Goal: Information Seeking & Learning: Learn about a topic

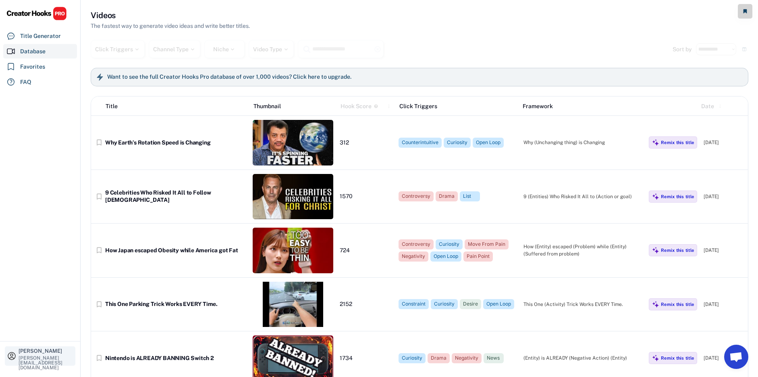
click at [39, 353] on div "[PERSON_NAME]" at bounding box center [46, 350] width 55 height 5
select select
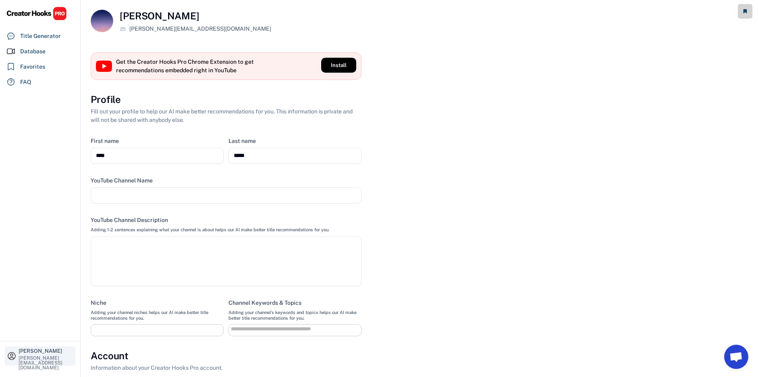
select select
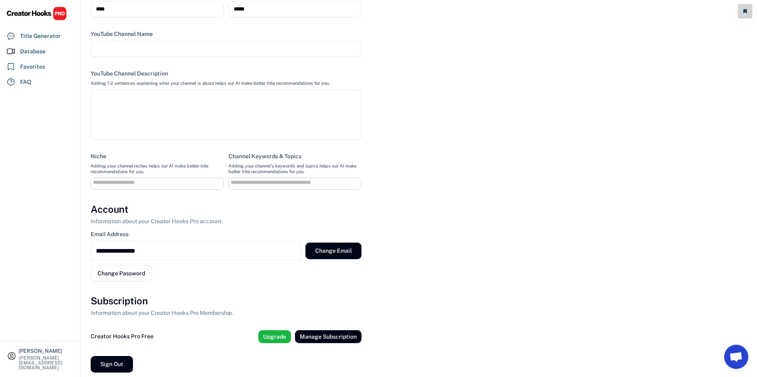
scroll to position [152, 0]
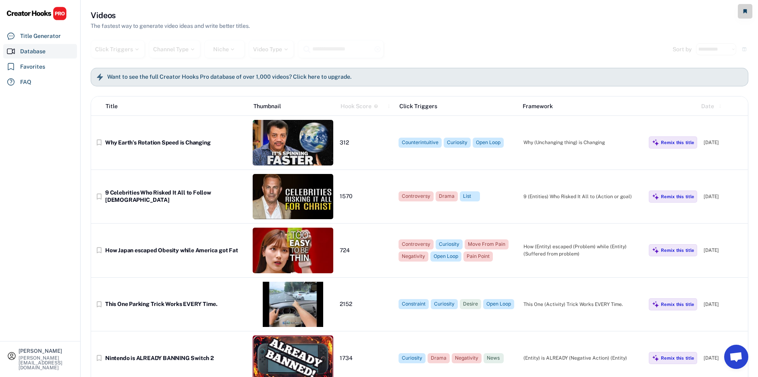
click at [138, 77] on h6 "Want to see the full Creator Hooks Pro database of over 1,000 videos? Click her…" at bounding box center [229, 76] width 244 height 7
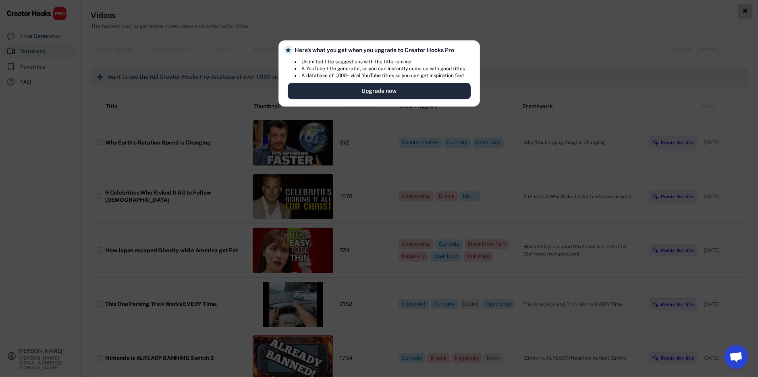
click at [310, 91] on button "Upgrade now" at bounding box center [379, 91] width 183 height 17
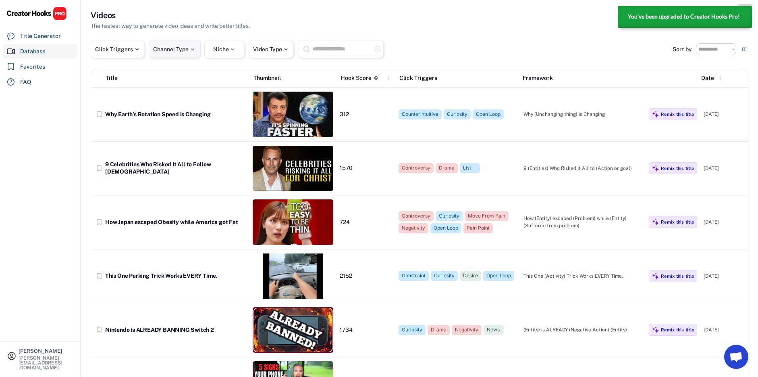
click at [189, 54] on div "Channel Type" at bounding box center [175, 49] width 52 height 18
select select
click at [221, 50] on div "Niche" at bounding box center [224, 49] width 23 height 6
select select
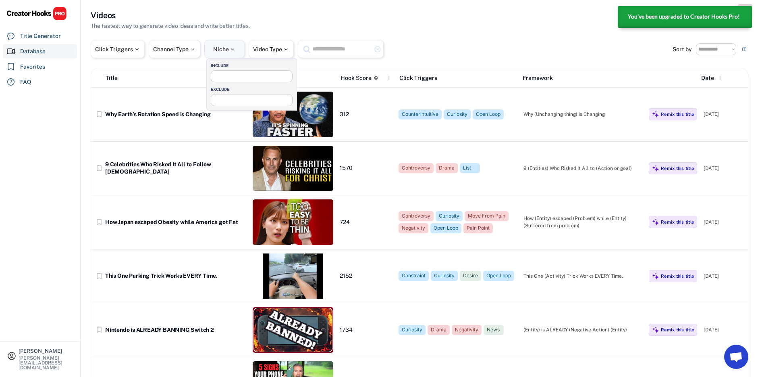
select select
click at [108, 45] on div "Click Triggers" at bounding box center [118, 49] width 54 height 18
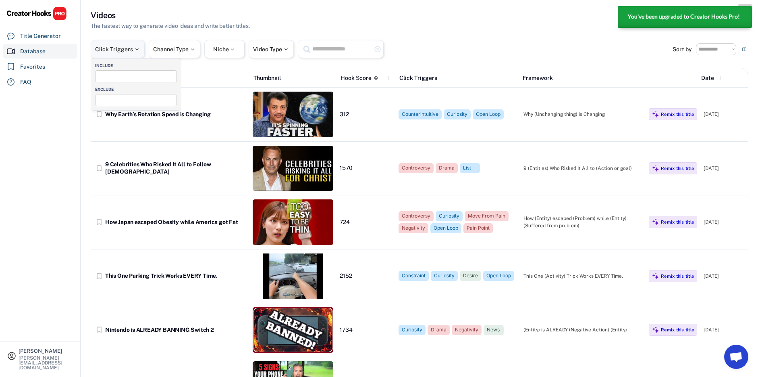
select select
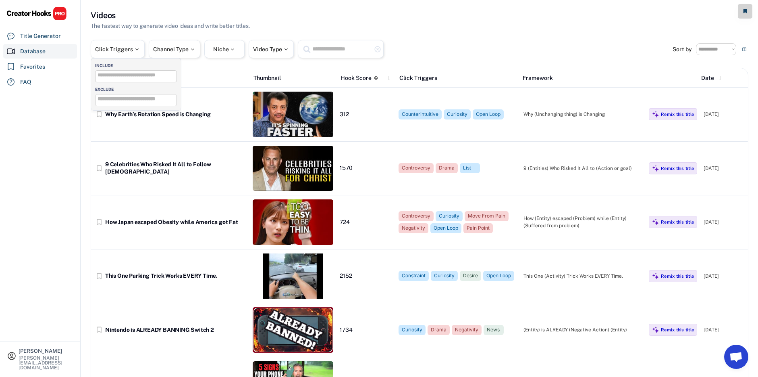
click at [477, 40] on div "Click Triggers Channel Type Niche Video Type highlight_remove" at bounding box center [382, 49] width 582 height 18
click at [190, 50] on div "Channel Type" at bounding box center [174, 49] width 43 height 6
select select
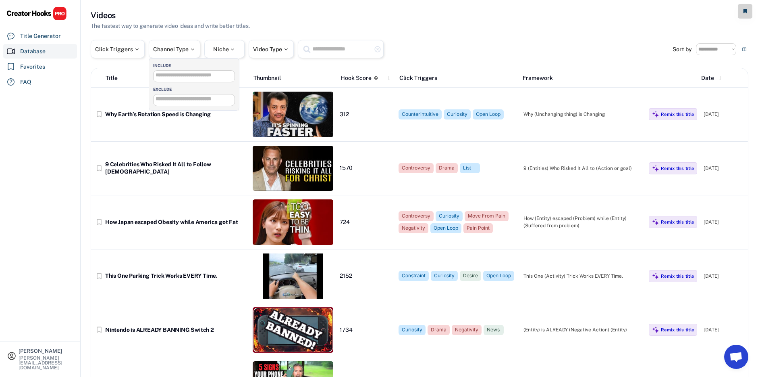
click at [170, 77] on input "search" at bounding box center [196, 75] width 81 height 5
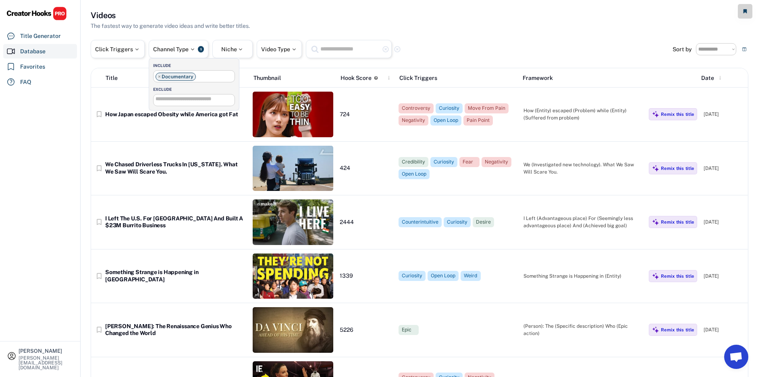
click at [592, 42] on div "Click Triggers Channel Type 1 Niche Video Type highlight_remove highlight_remove" at bounding box center [382, 49] width 582 height 18
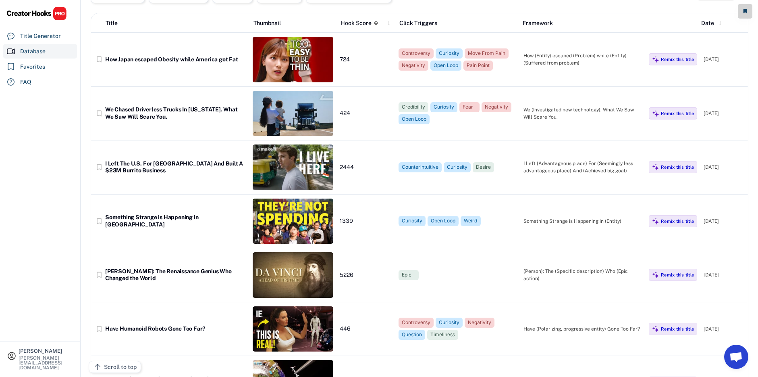
scroll to position [0, 0]
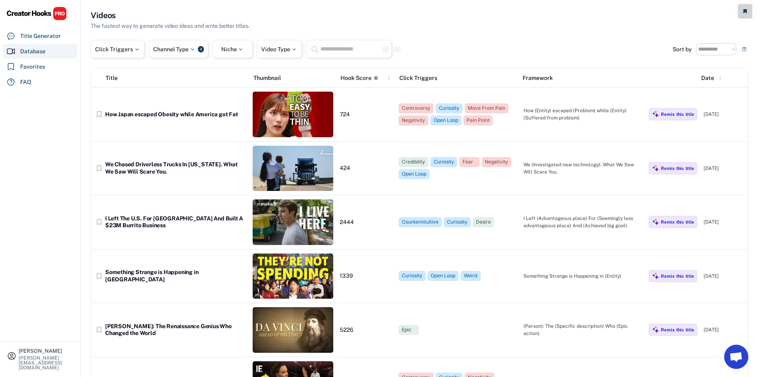
click at [48, 48] on div "Database" at bounding box center [40, 51] width 74 height 15
click at [30, 51] on div "Database" at bounding box center [32, 51] width 25 height 8
click at [171, 50] on div "Channel Type" at bounding box center [174, 49] width 43 height 6
select select "**********"
select select
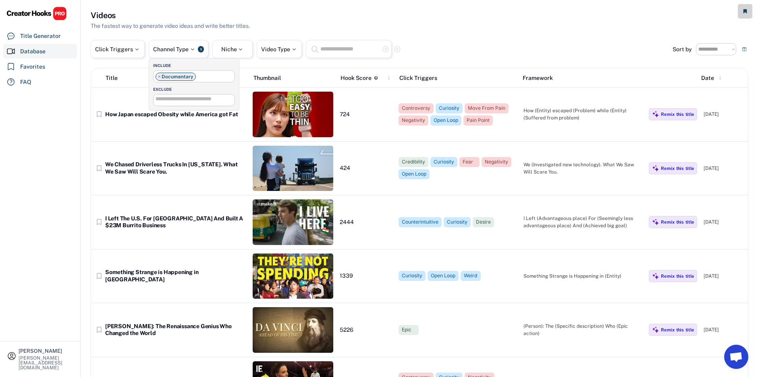
click at [158, 76] on span "×" at bounding box center [159, 76] width 3 height 5
select select
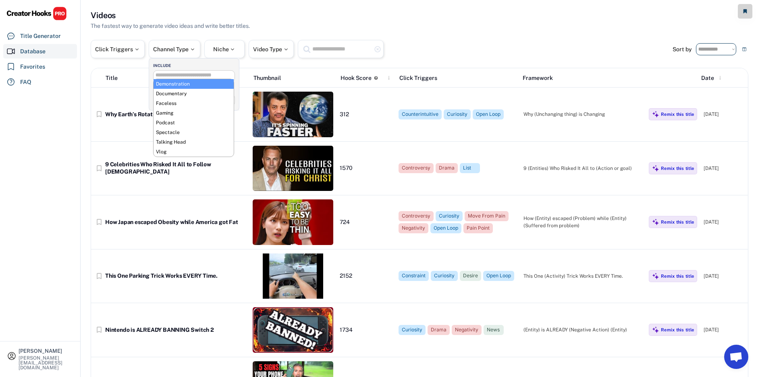
click at [725, 46] on select "**********" at bounding box center [716, 49] width 40 height 12
select select "**********"
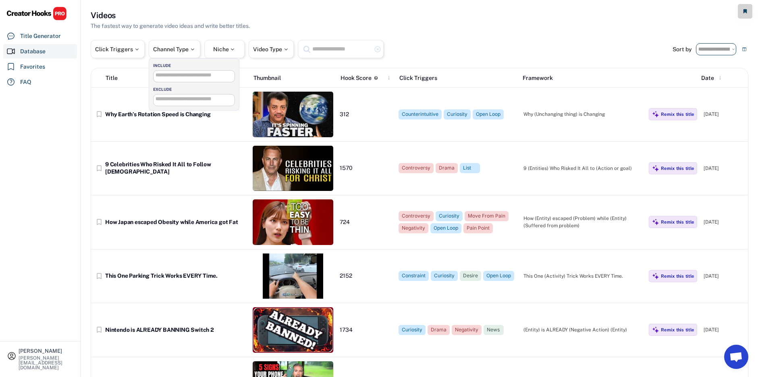
click at [696, 43] on select "**********" at bounding box center [716, 49] width 40 height 12
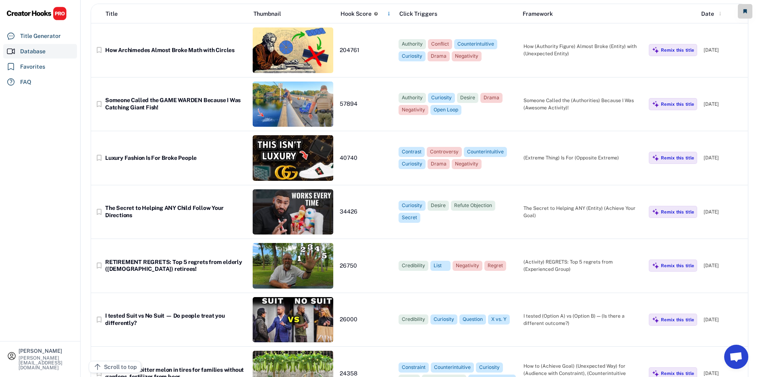
scroll to position [69, 0]
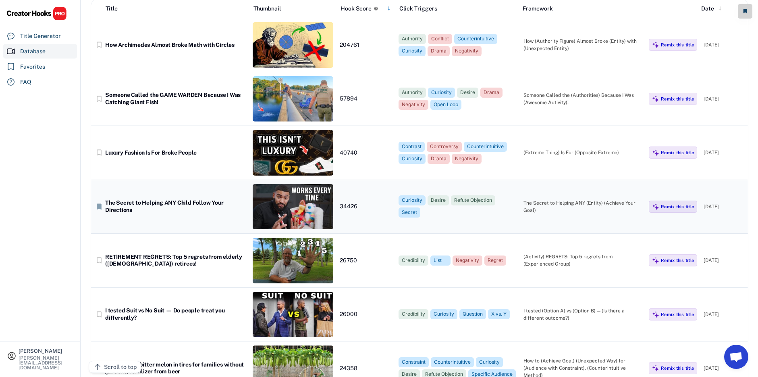
click at [98, 205] on text "bookmark" at bounding box center [99, 206] width 8 height 8
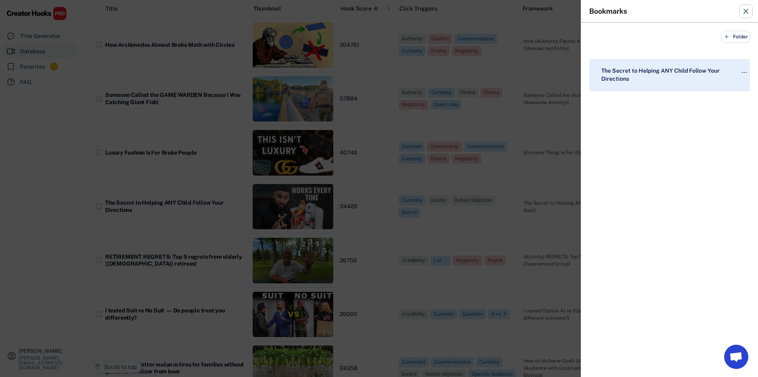
click at [748, 10] on icon at bounding box center [746, 11] width 8 height 8
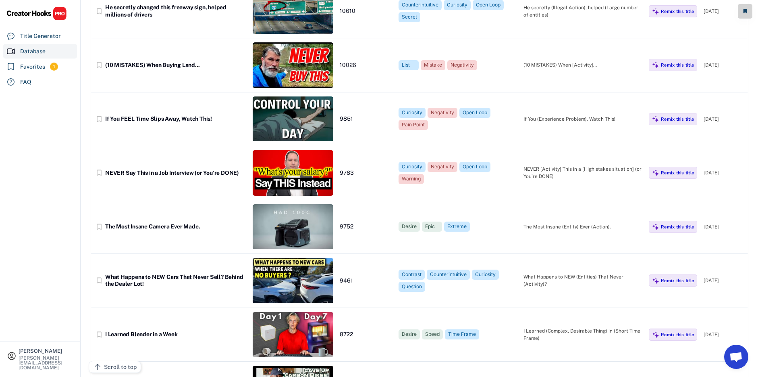
scroll to position [1480, 0]
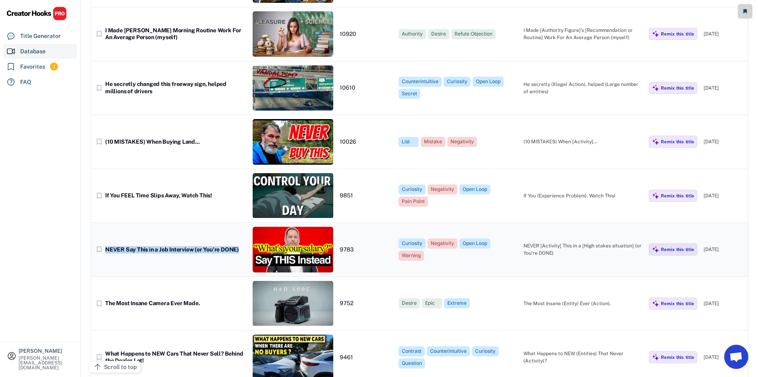
drag, startPoint x: 247, startPoint y: 250, endPoint x: 106, endPoint y: 251, distance: 140.7
click at [106, 251] on div "bookmark_border NEVER Say This in a Job Interview (or You’re DONE) 9783 Curiosi…" at bounding box center [419, 250] width 657 height 54
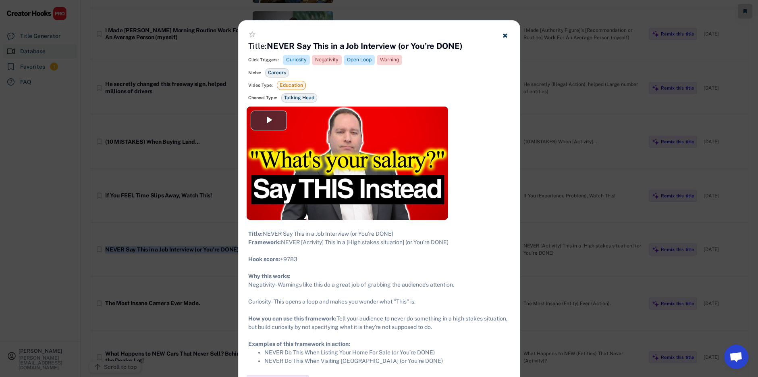
drag, startPoint x: 476, startPoint y: 40, endPoint x: 271, endPoint y: 47, distance: 204.5
click at [271, 47] on div "star_border Title: NEVER Say This in a Job Interview (or You’re DONE) Click Tri…" at bounding box center [379, 64] width 281 height 86
click at [273, 47] on strong "NEVER Say This in a Job Interview (or You’re DONE)" at bounding box center [365, 46] width 196 height 10
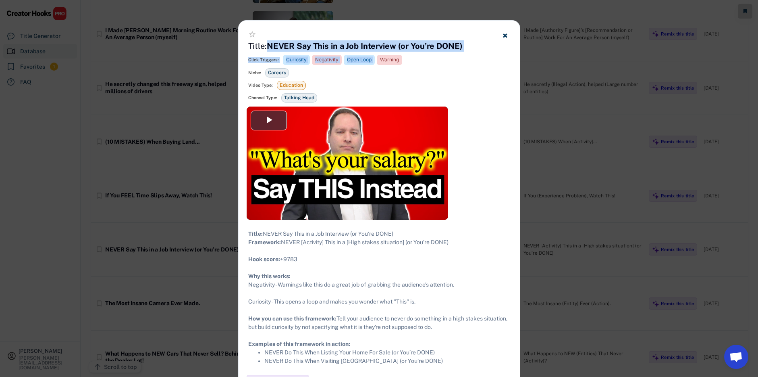
drag, startPoint x: 271, startPoint y: 46, endPoint x: 483, endPoint y: 55, distance: 212.7
click at [483, 55] on div "star_border Title: NEVER Say This in a Job Interview (or You’re DONE) Click Tri…" at bounding box center [379, 64] width 281 height 86
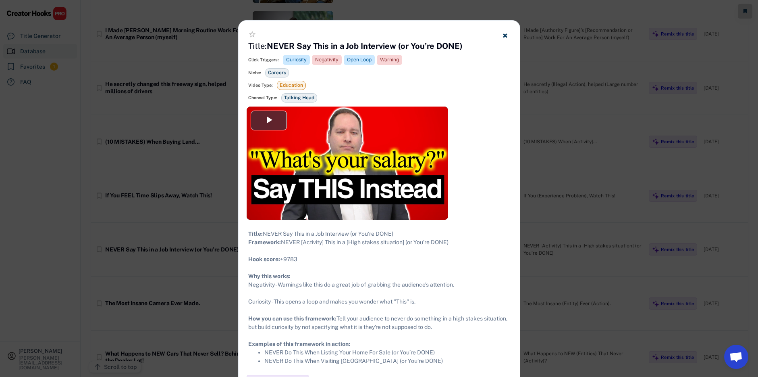
click at [482, 54] on div "Click Triggers: Curiosity Negativity Open Loop Warning Niche: Careers Video Typ…" at bounding box center [379, 77] width 262 height 51
drag, startPoint x: 467, startPoint y: 45, endPoint x: 300, endPoint y: 48, distance: 167.4
click at [300, 48] on div "star_border Title: NEVER Say This in a Job Interview (or You’re DONE) Click Tri…" at bounding box center [379, 64] width 281 height 86
click at [298, 47] on strong "NEVER Say This in a Job Interview (or You’re DONE)" at bounding box center [365, 46] width 196 height 10
drag, startPoint x: 270, startPoint y: 45, endPoint x: 465, endPoint y: 45, distance: 195.1
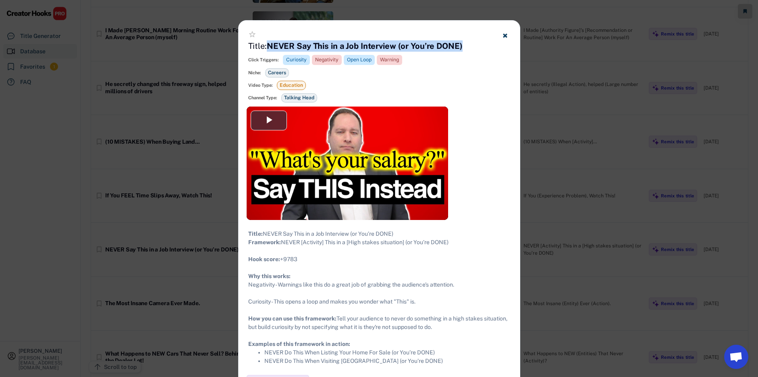
click at [465, 45] on div "star_border Title: NEVER Say This in a Job Interview (or You’re DONE) Click Tri…" at bounding box center [379, 64] width 281 height 86
copy strong "NEVER Say This in a Job Interview (or You’re DONE)"
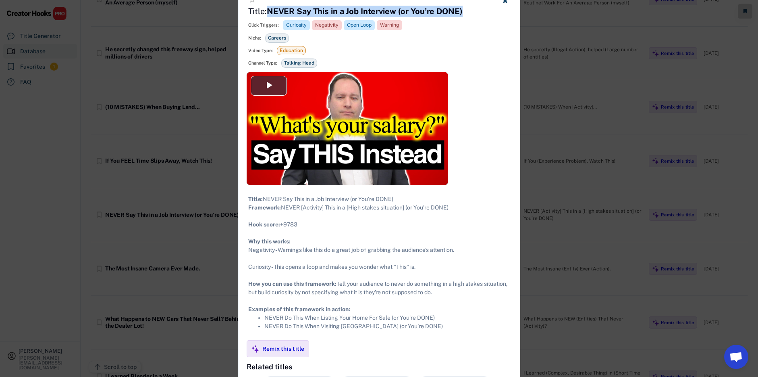
scroll to position [1520, 0]
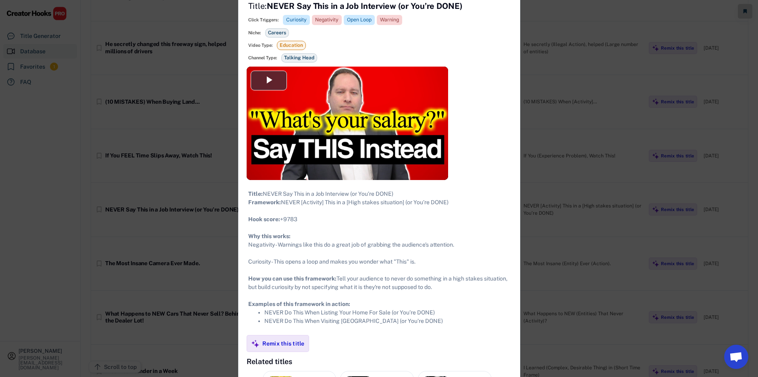
click at [179, 269] on div at bounding box center [379, 188] width 758 height 377
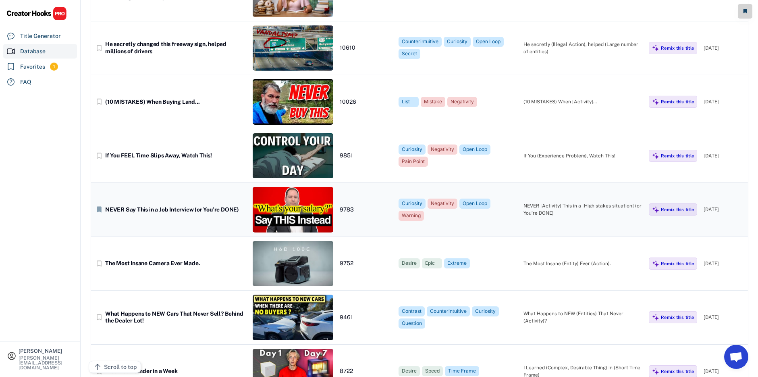
click at [101, 208] on text "bookmark" at bounding box center [99, 209] width 8 height 8
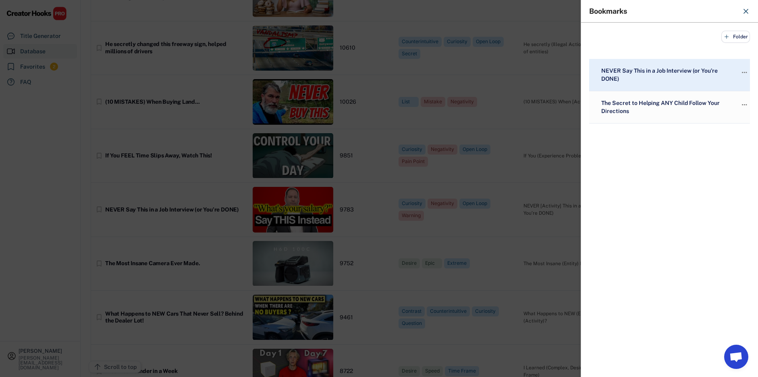
click at [82, 219] on div at bounding box center [379, 188] width 758 height 377
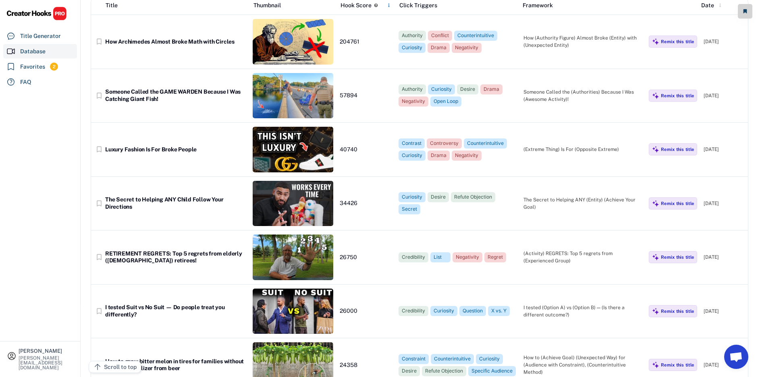
scroll to position [0, 0]
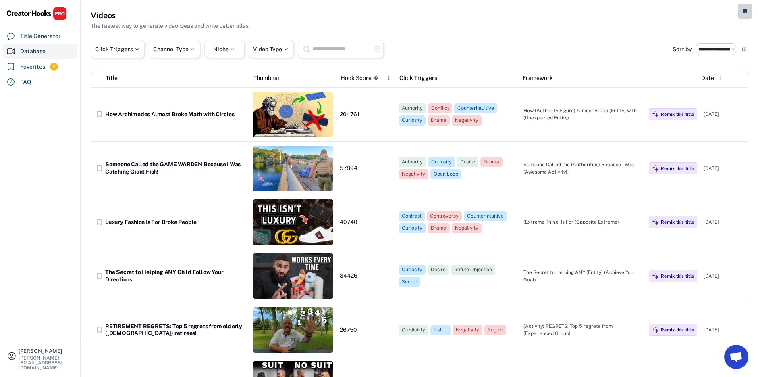
click at [327, 48] on input "text" at bounding box center [342, 49] width 60 height 10
type input "*****"
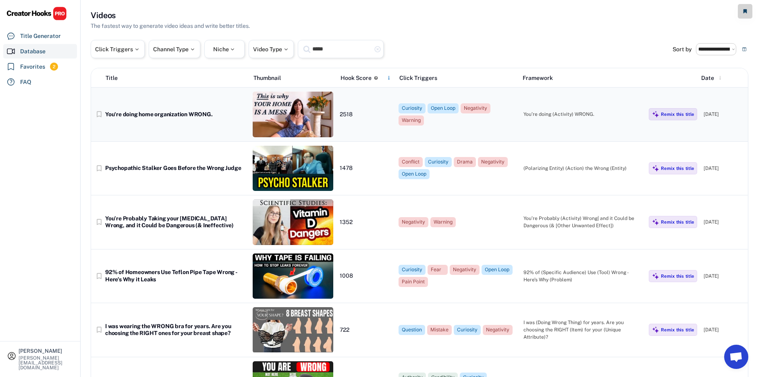
click at [194, 114] on div "You're doing home organization WRONG." at bounding box center [175, 114] width 141 height 7
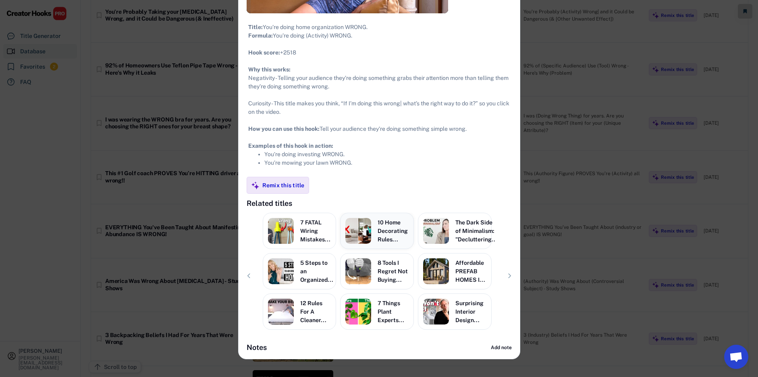
scroll to position [212, 0]
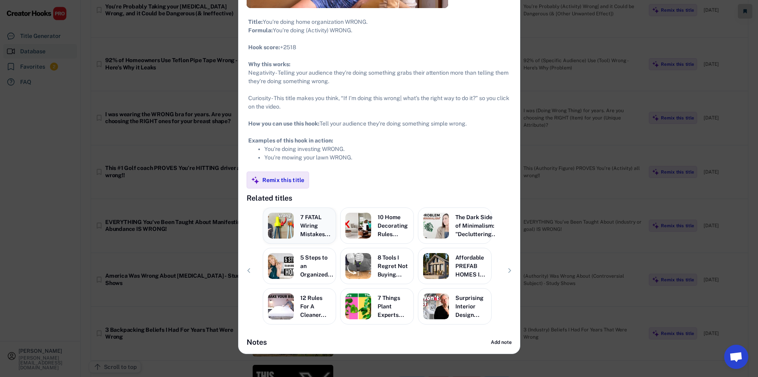
click at [315, 238] on div "7 FATAL Wiring Mistakes..." at bounding box center [315, 225] width 31 height 25
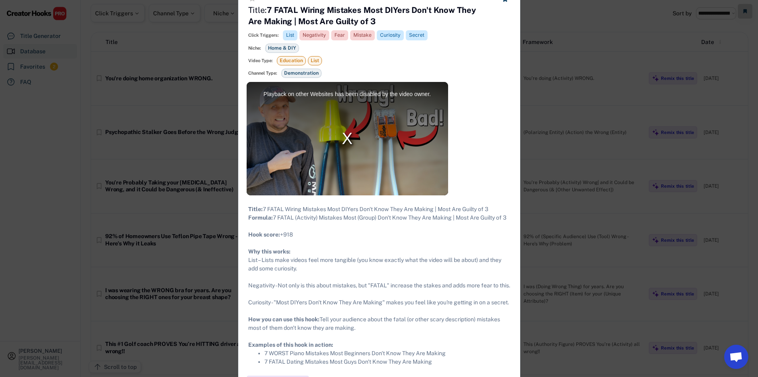
scroll to position [12, 0]
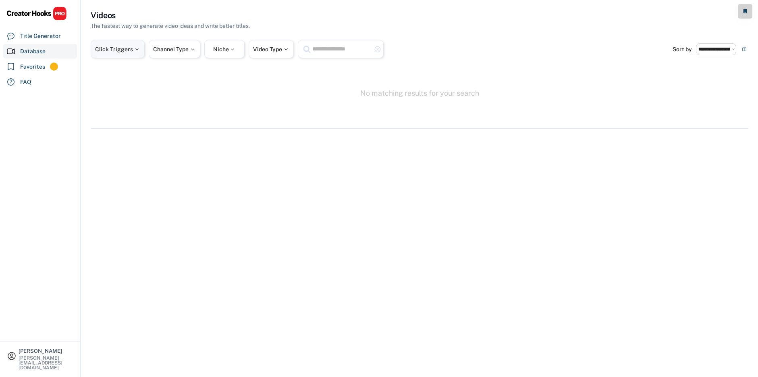
select select "**********"
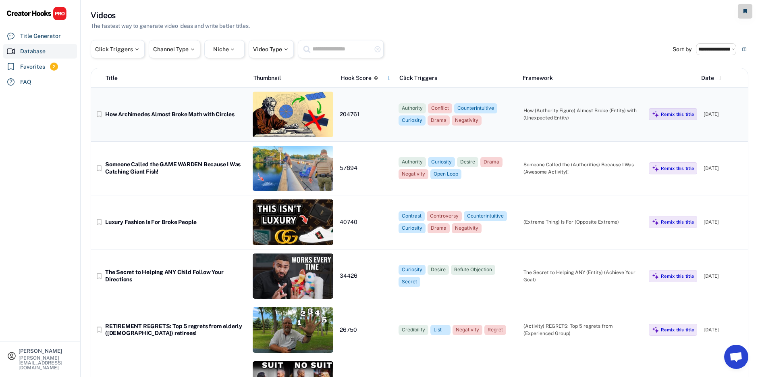
click at [160, 115] on div "How Archimedes Almost Broke Math with Circles" at bounding box center [175, 114] width 141 height 7
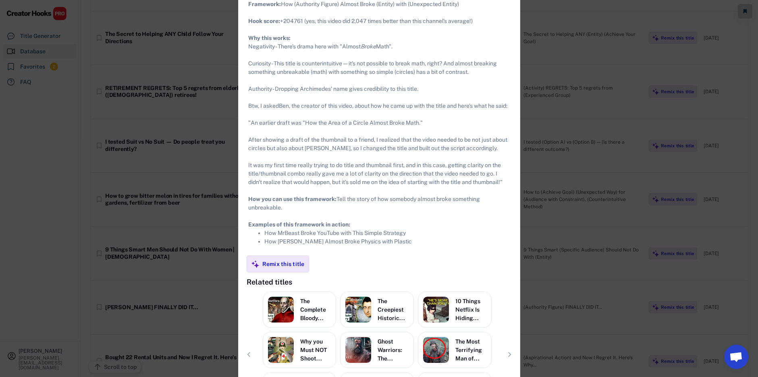
scroll to position [119, 0]
